Goal: Transaction & Acquisition: Purchase product/service

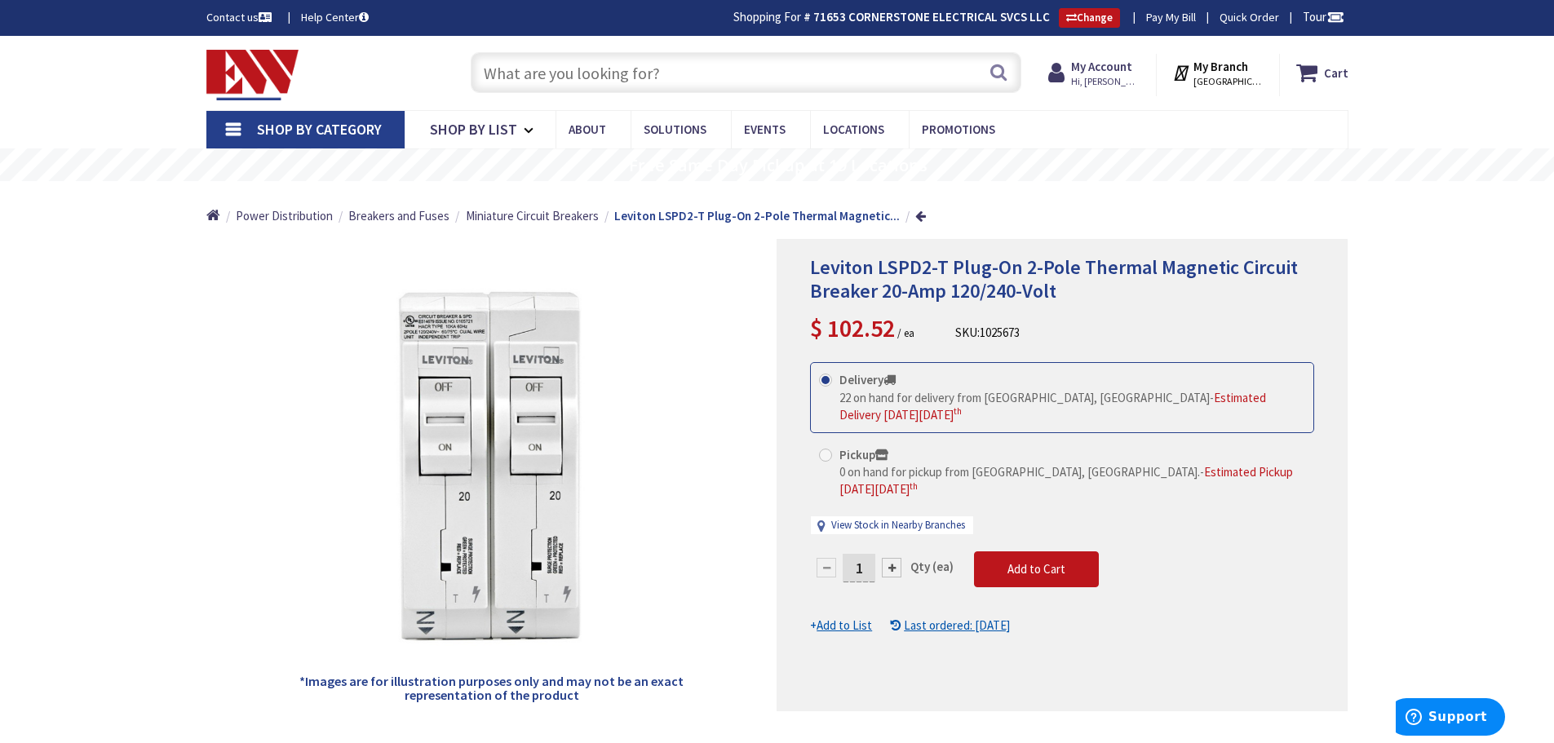
click at [1221, 79] on span "BRISTOL, CT" at bounding box center [1228, 81] width 69 height 13
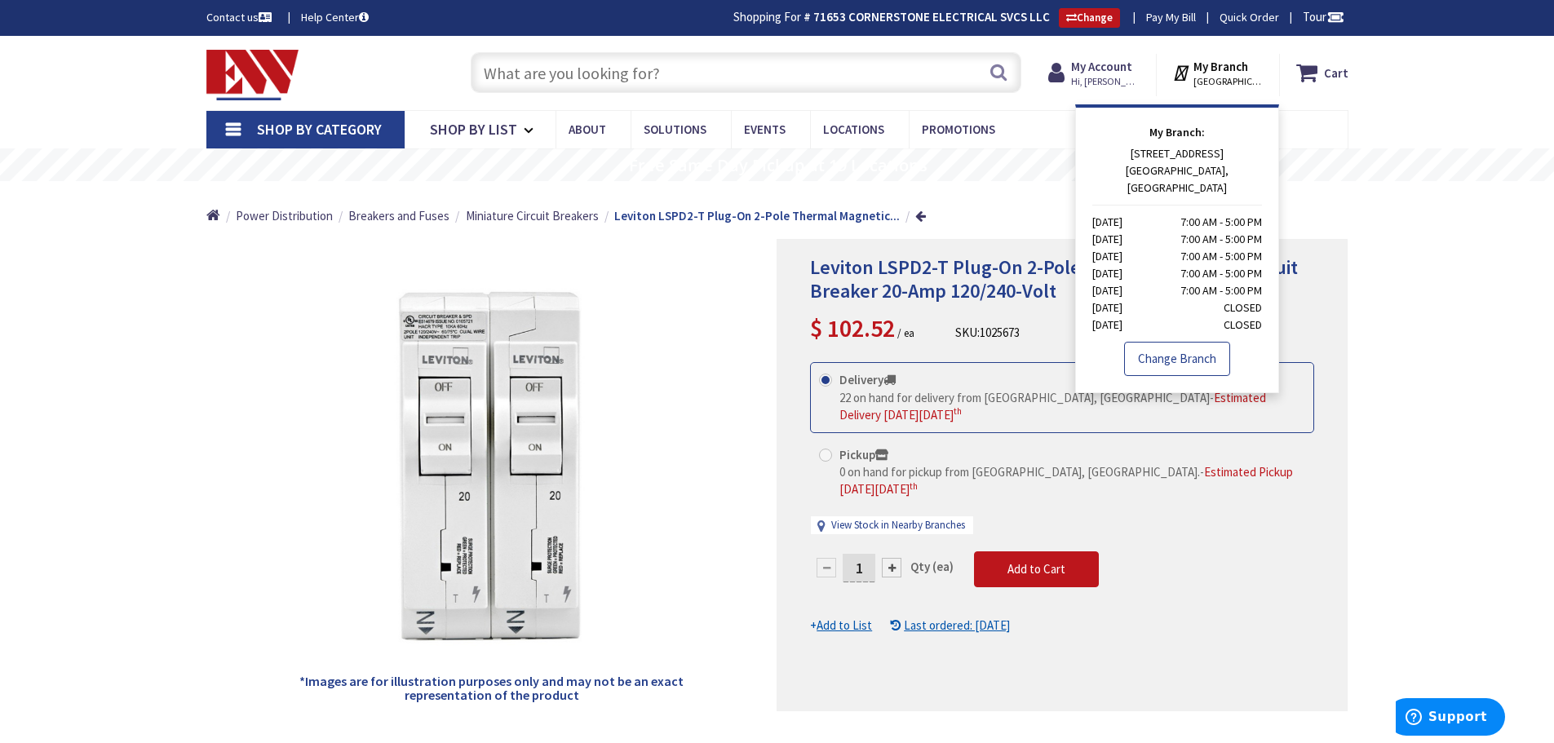
click at [1189, 342] on link "Change Branch" at bounding box center [1177, 359] width 106 height 34
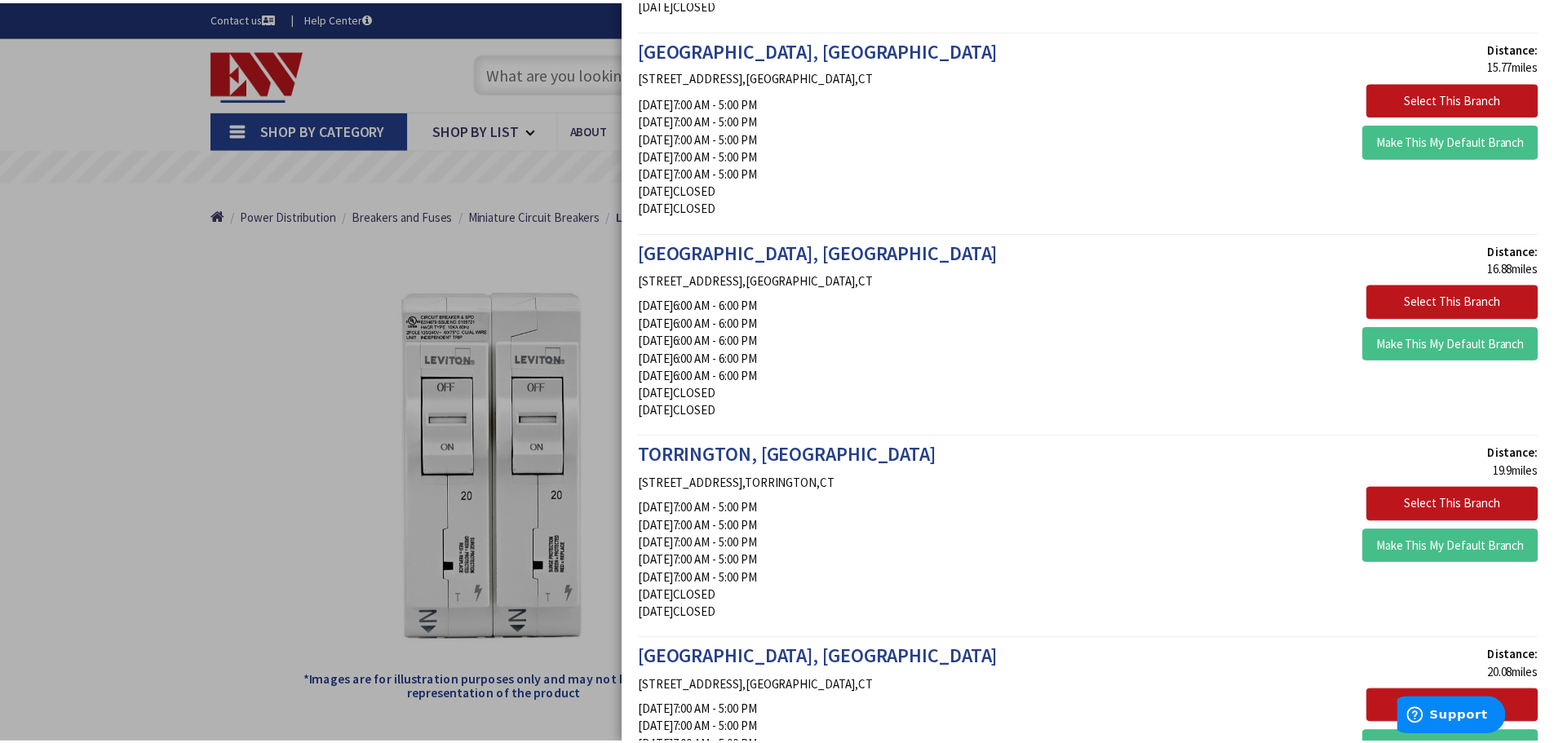
scroll to position [1142, 0]
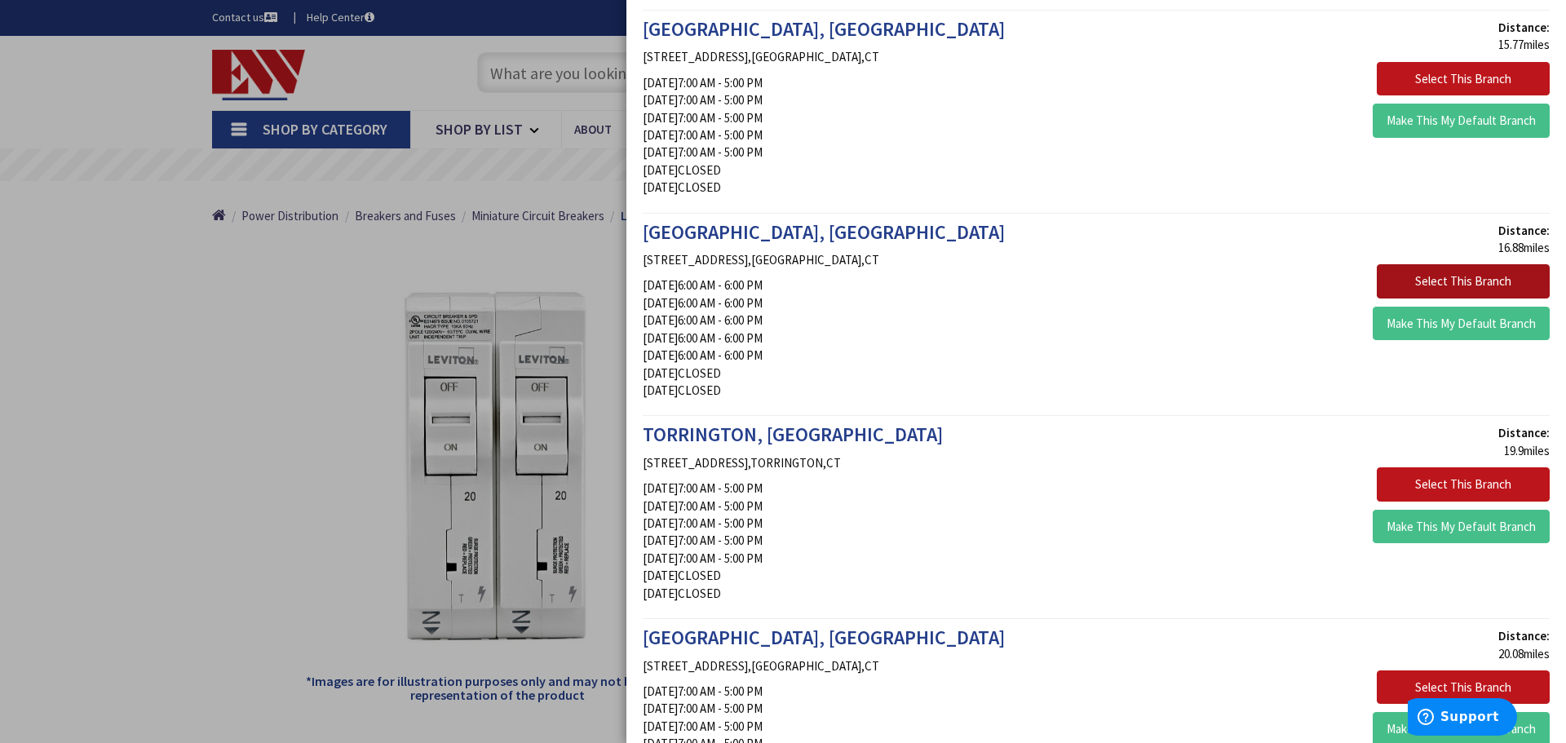
click at [1448, 286] on button "Select This Branch" at bounding box center [1463, 281] width 173 height 34
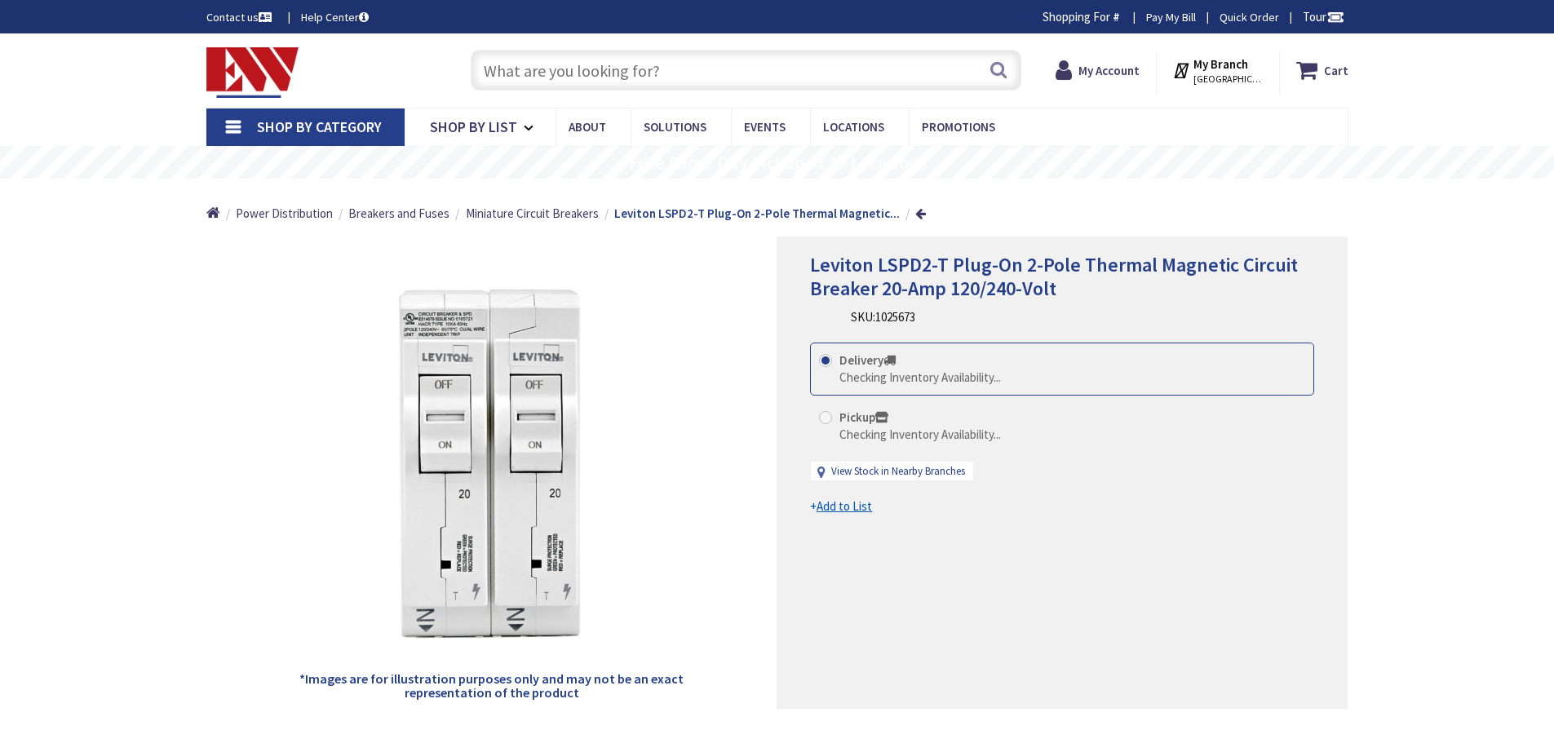
click at [826, 416] on span at bounding box center [825, 417] width 13 height 13
click at [826, 416] on input "Pickup Checking Inventory Availability..." at bounding box center [828, 417] width 11 height 11
radio input "true"
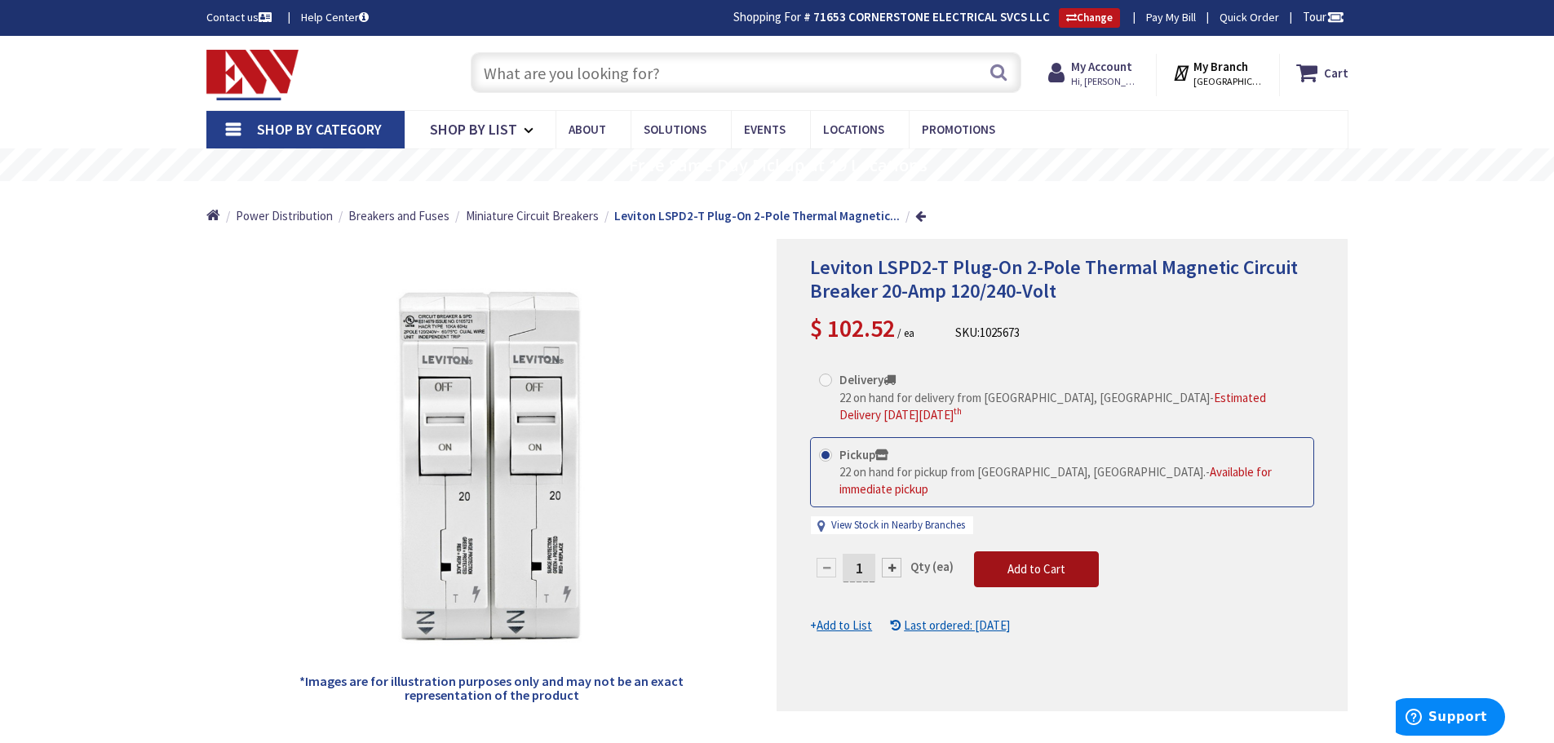
click at [1018, 561] on span "Add to Cart" at bounding box center [1037, 569] width 58 height 16
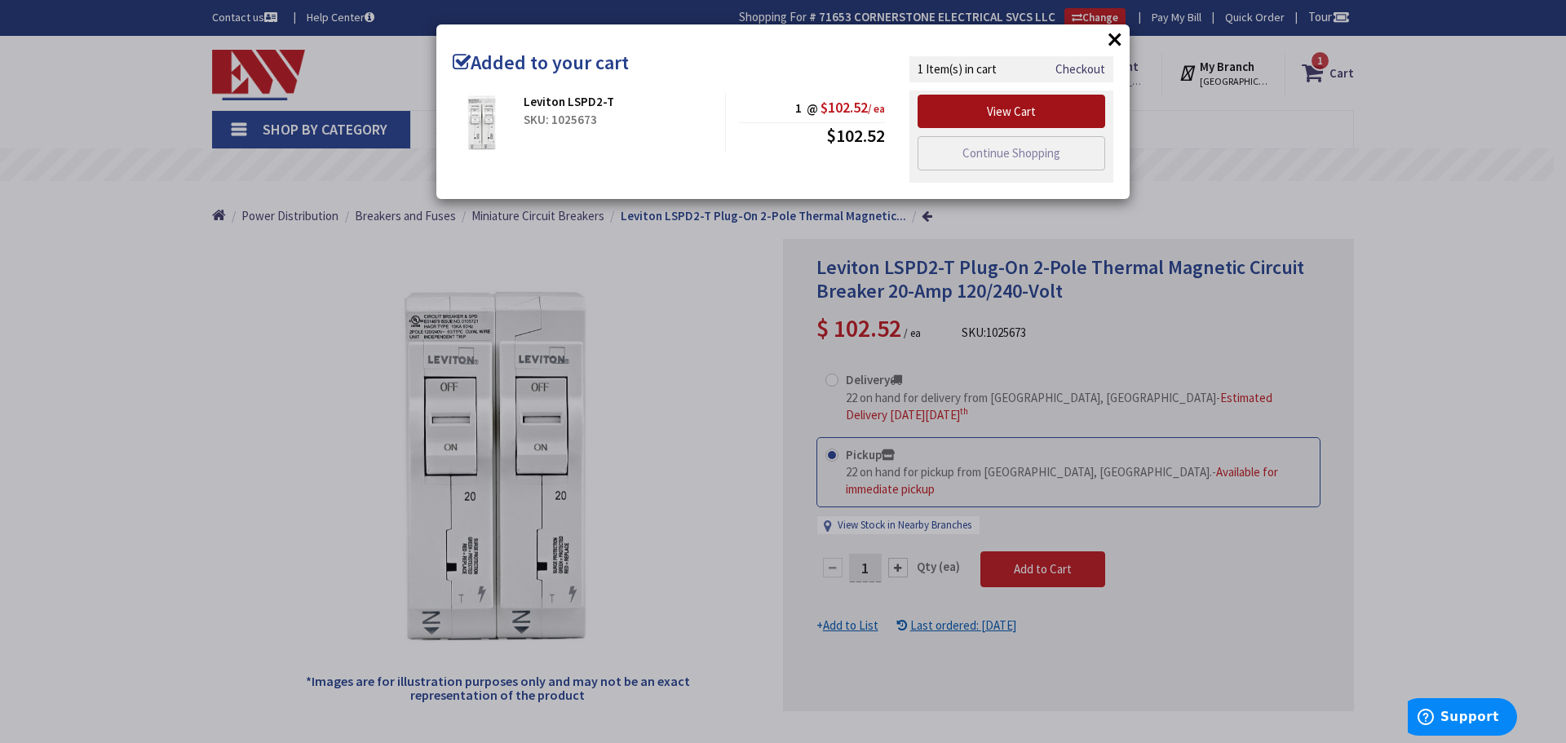
click at [1020, 117] on link "View Cart" at bounding box center [1012, 112] width 188 height 34
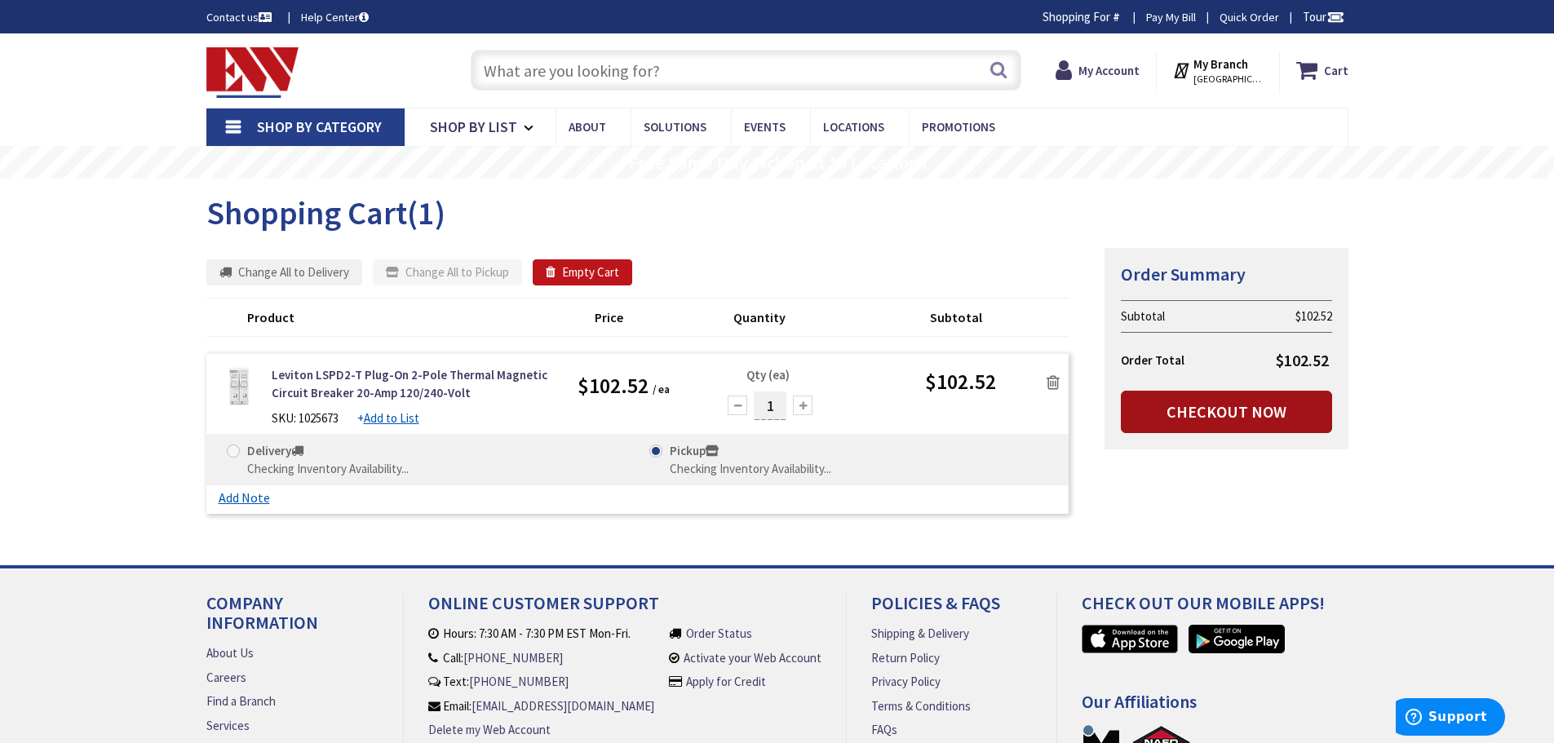
click at [1221, 414] on link "Checkout Now" at bounding box center [1226, 412] width 211 height 42
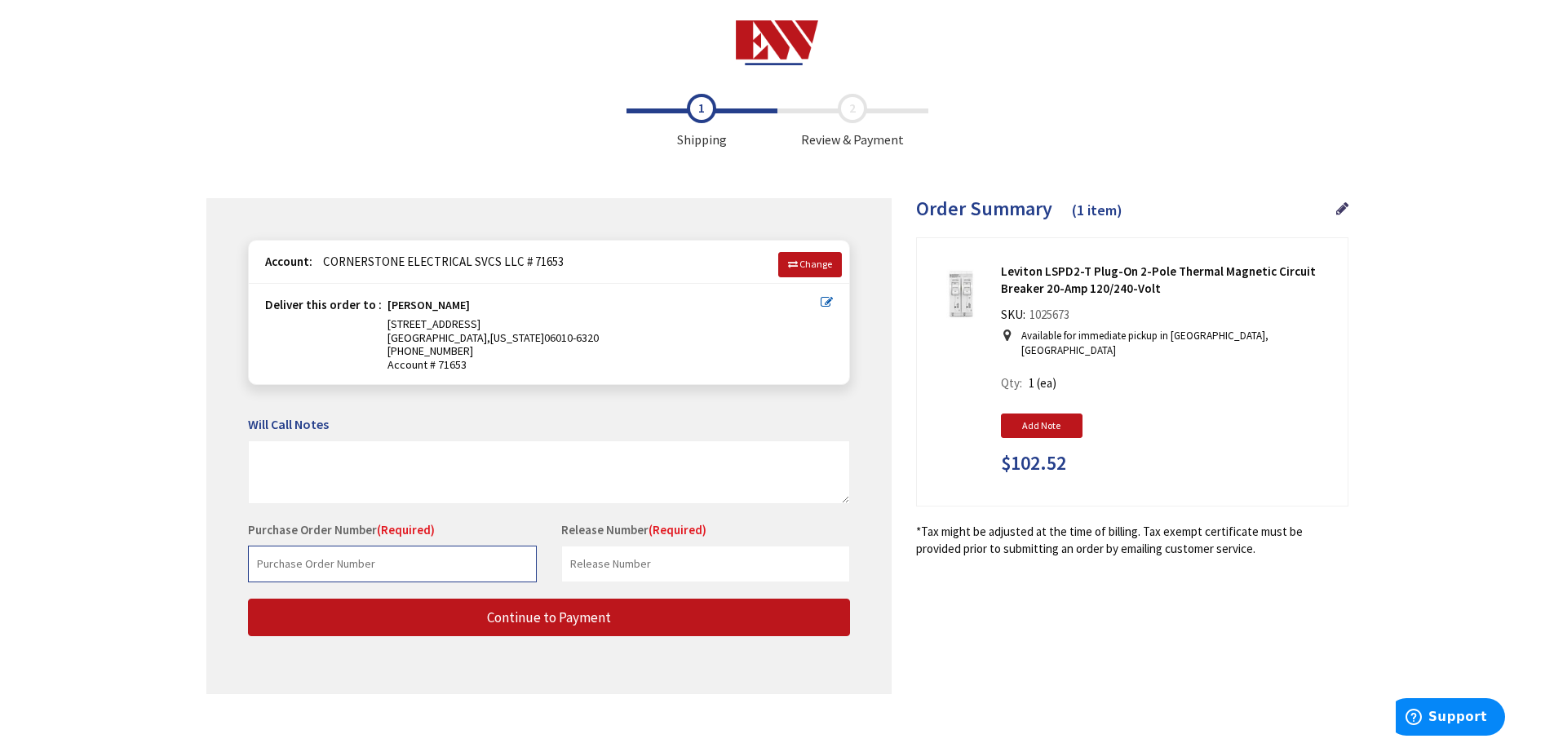
click at [352, 564] on input "text" at bounding box center [392, 564] width 289 height 37
type input "4221"
click at [624, 565] on input "text" at bounding box center [705, 564] width 289 height 37
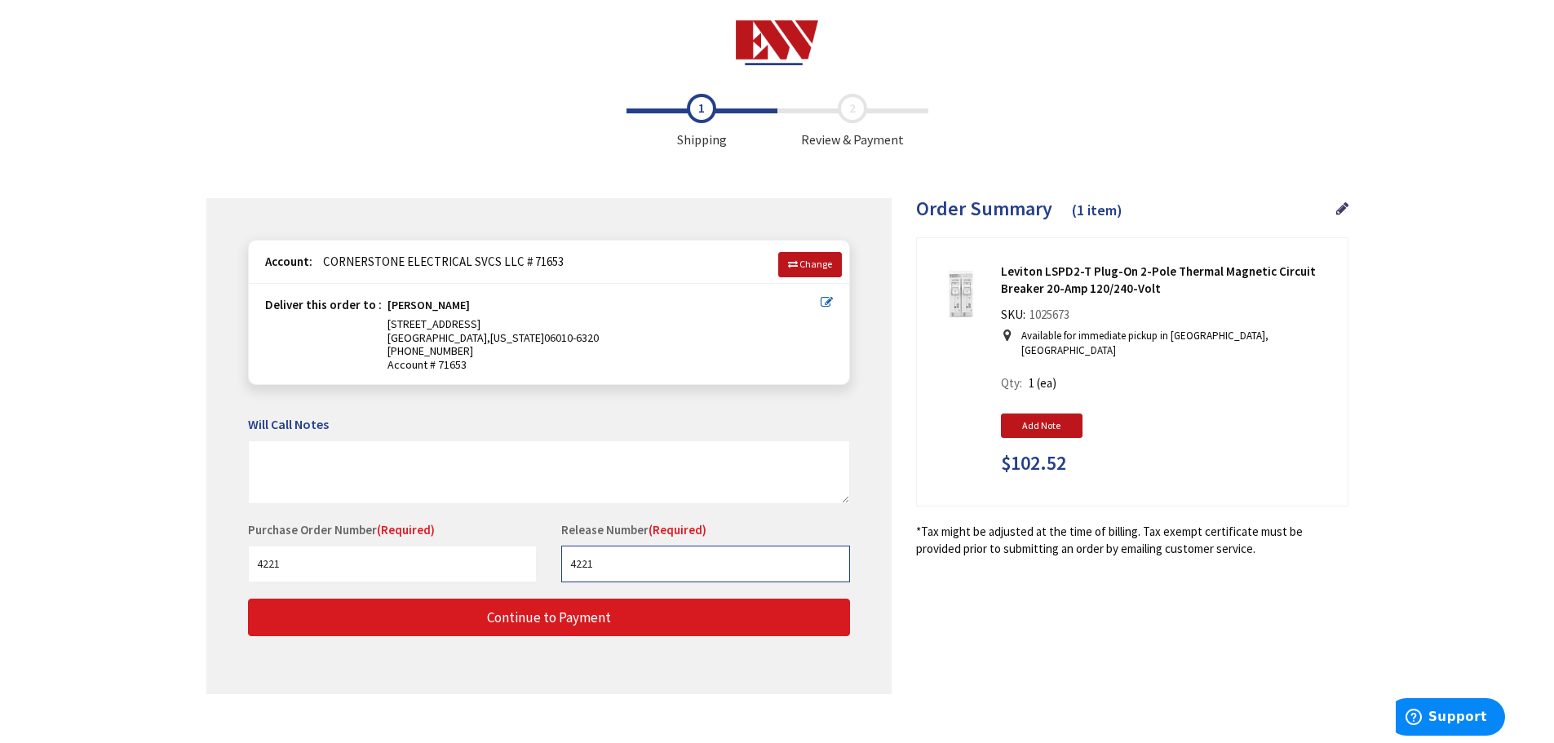
type input "4221"
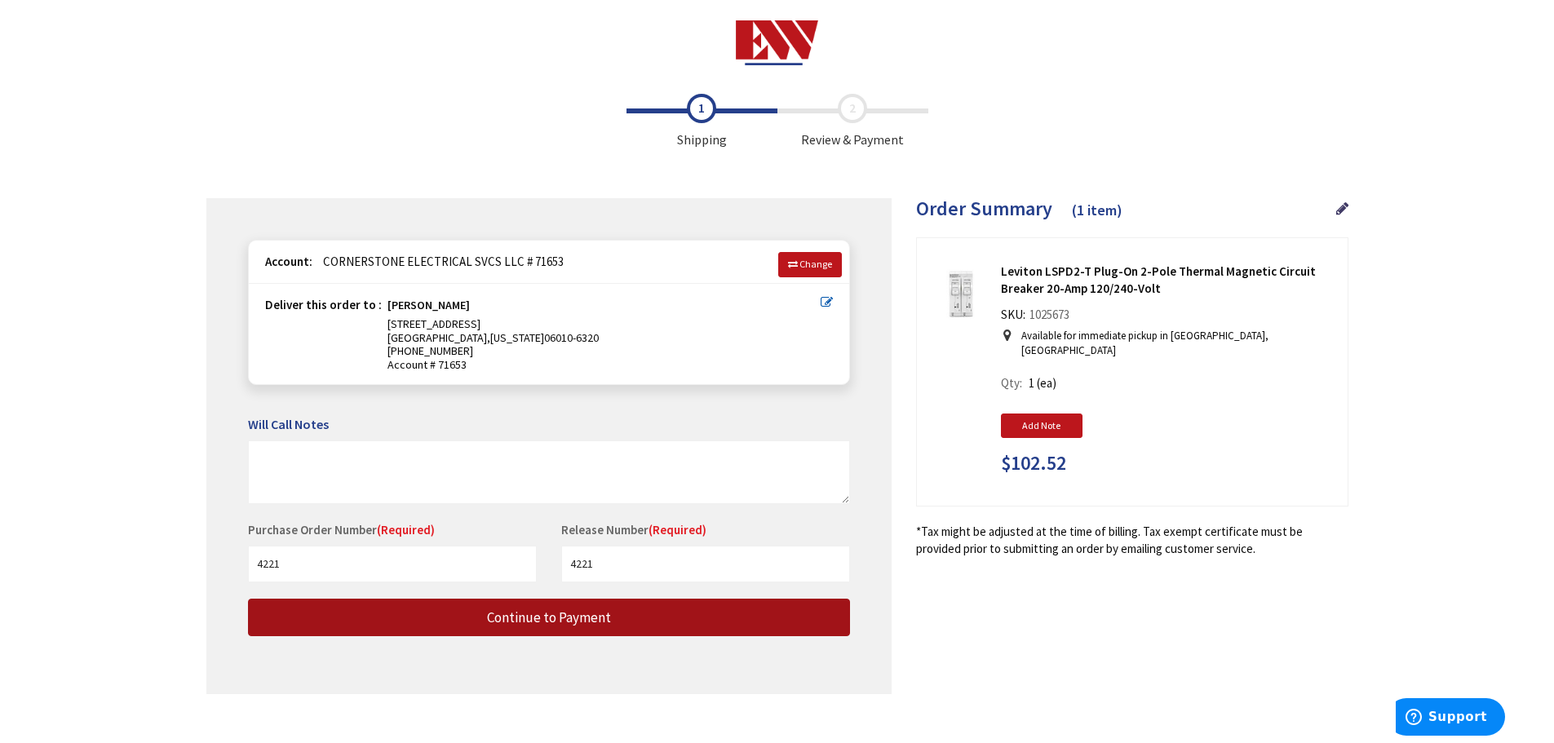
click at [586, 618] on span "Continue to Payment" at bounding box center [549, 618] width 124 height 18
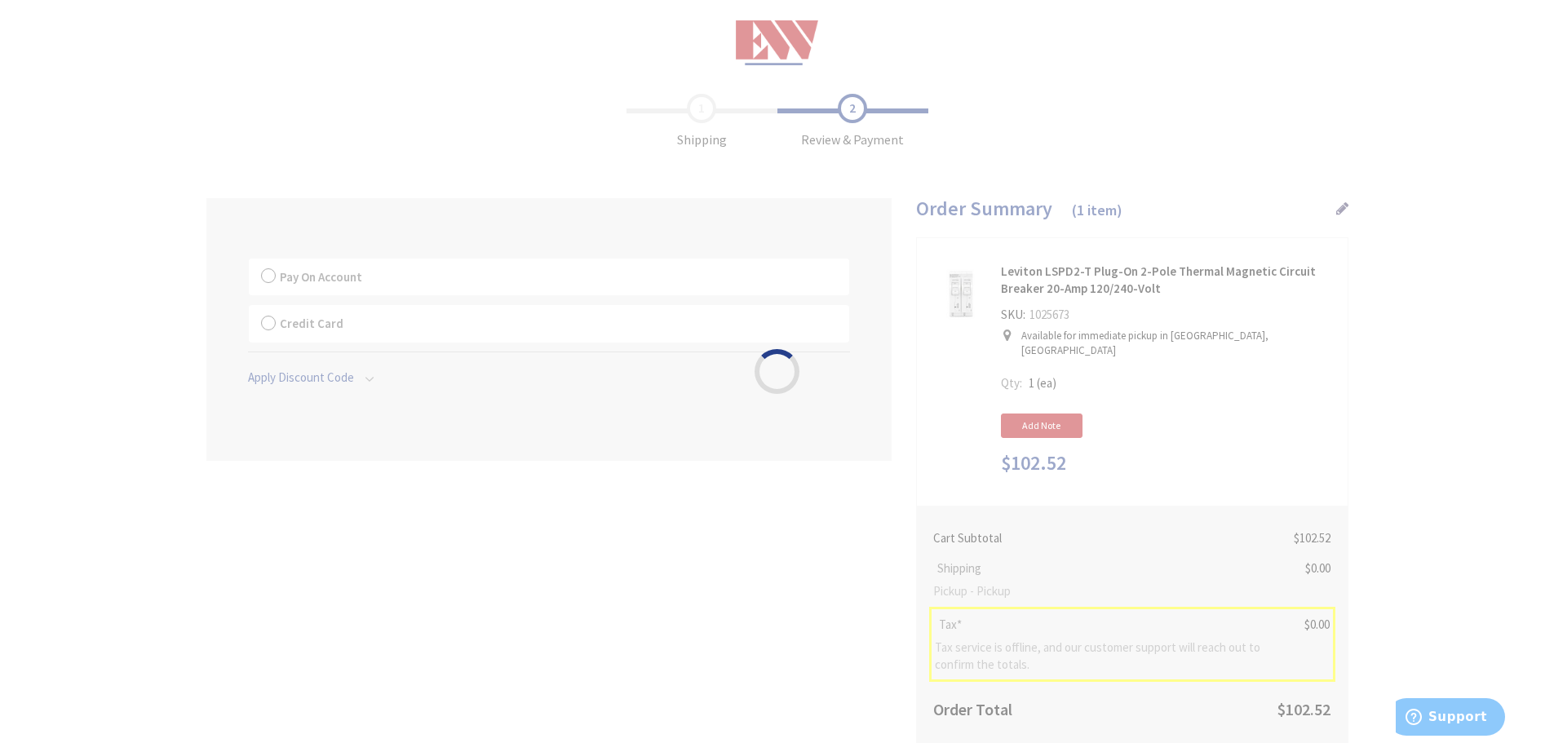
click at [270, 278] on div "Please wait..." at bounding box center [777, 371] width 1554 height 743
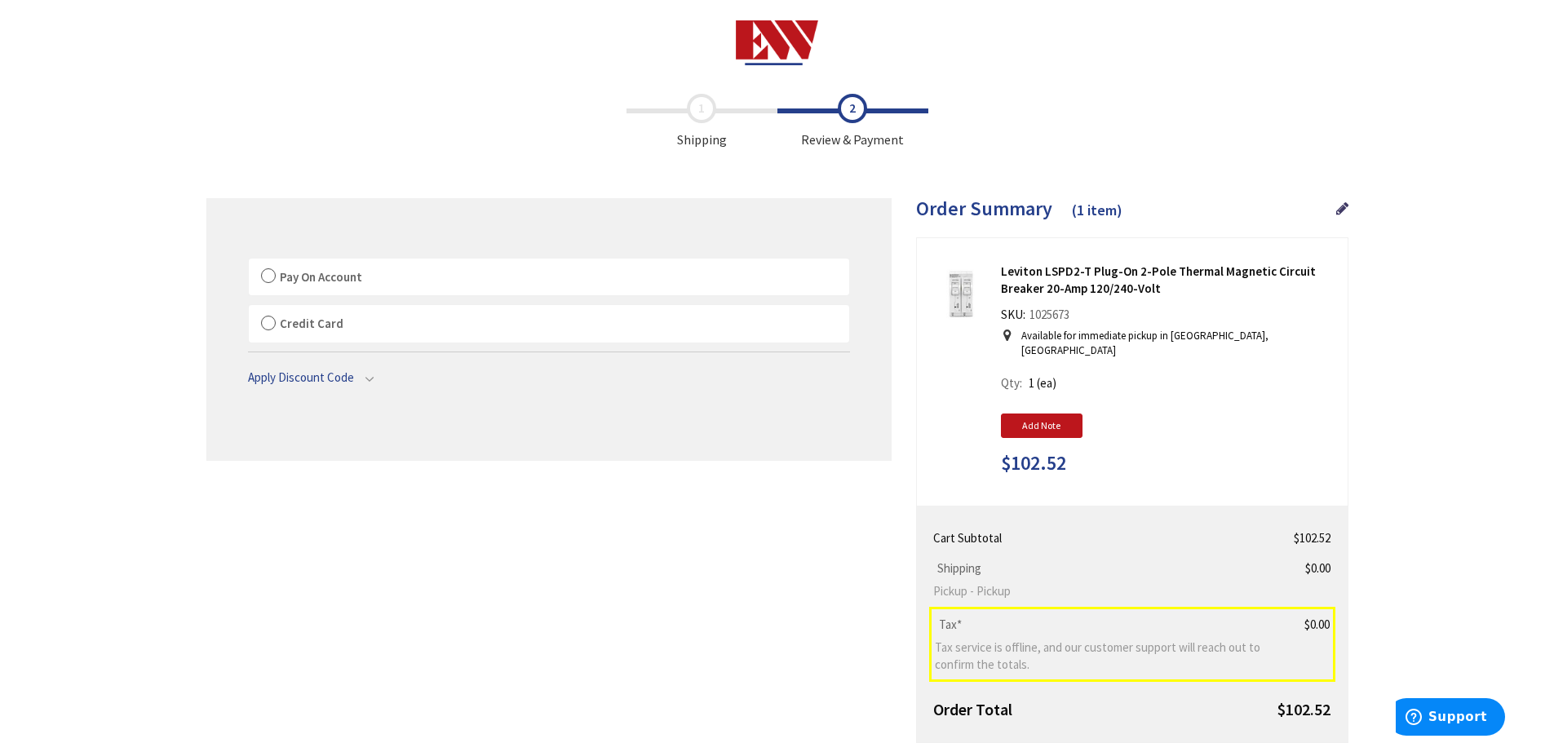
click at [268, 277] on label "Pay On Account" at bounding box center [549, 278] width 600 height 38
click at [249, 262] on input "Pay On Account" at bounding box center [249, 262] width 0 height 0
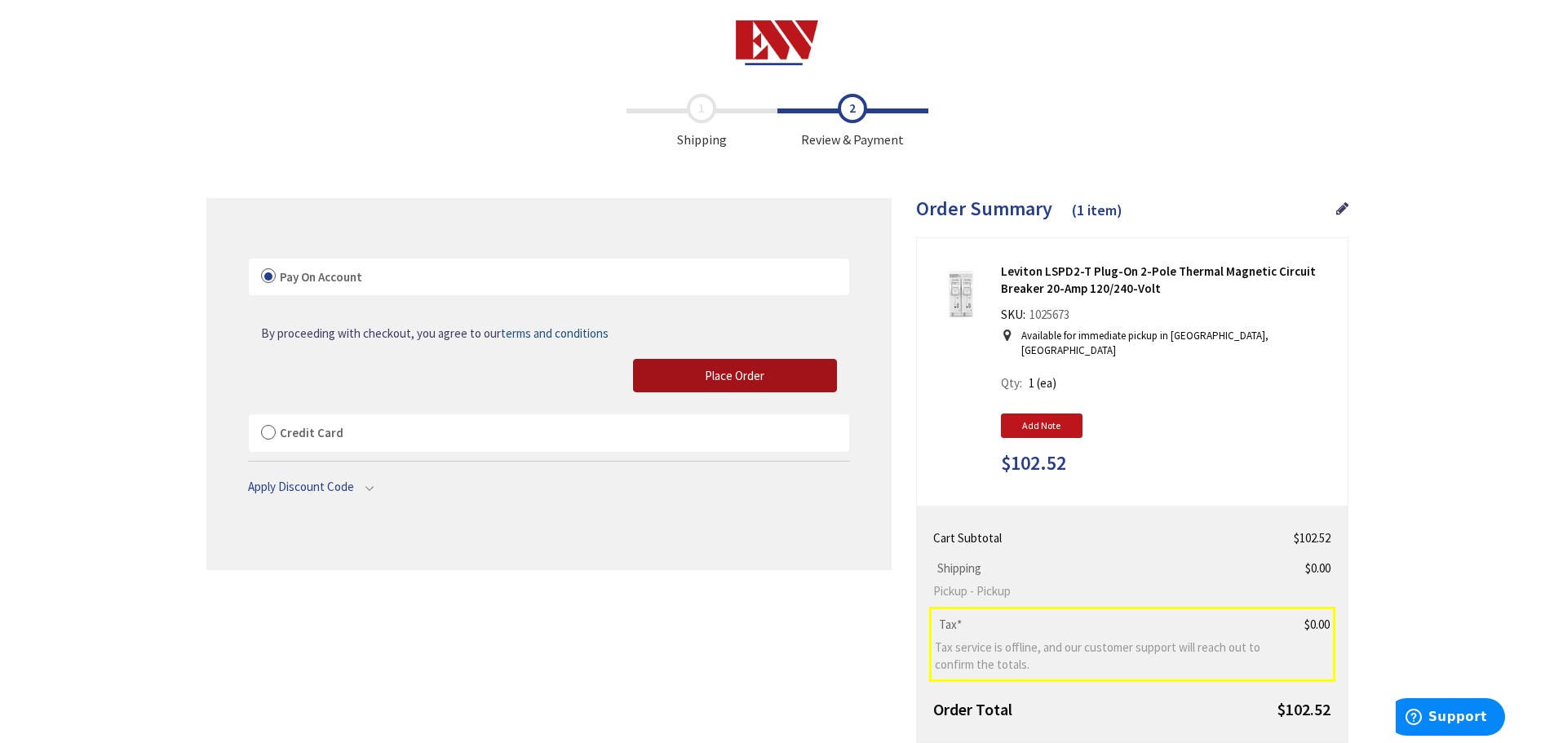
drag, startPoint x: 751, startPoint y: 373, endPoint x: 769, endPoint y: 387, distance: 23.3
click at [751, 373] on span "Place Order" at bounding box center [735, 376] width 60 height 16
